Goal: Transaction & Acquisition: Obtain resource

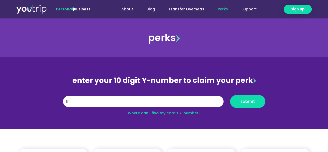
type input "5"
type input "8117827981"
click at [250, 101] on span "submit" at bounding box center [247, 101] width 15 height 4
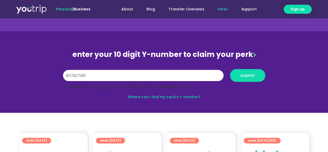
scroll to position [52, 0]
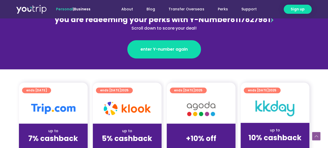
scroll to position [104, 0]
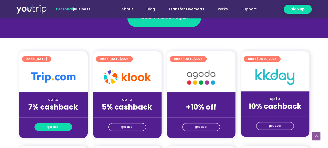
click at [61, 125] on link "get deal" at bounding box center [53, 127] width 38 height 8
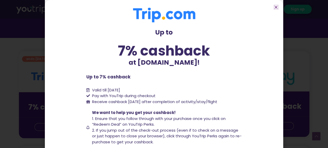
scroll to position [50, 0]
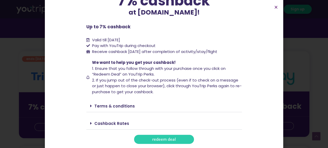
click at [109, 121] on div "Cashback Rates" at bounding box center [164, 123] width 156 height 12
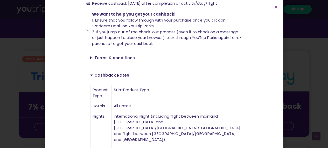
scroll to position [128, 0]
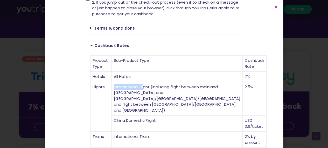
drag, startPoint x: 135, startPoint y: 79, endPoint x: 162, endPoint y: 80, distance: 27.0
click at [162, 82] on td "International Flight (including flight between mainland [GEOGRAPHIC_DATA] and […" at bounding box center [177, 99] width 131 height 34
click at [139, 92] on td "International Flight (including flight between mainland [GEOGRAPHIC_DATA] and […" at bounding box center [177, 99] width 131 height 34
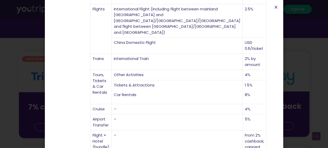
scroll to position [220, 0]
